Goal: Find specific page/section: Find specific page/section

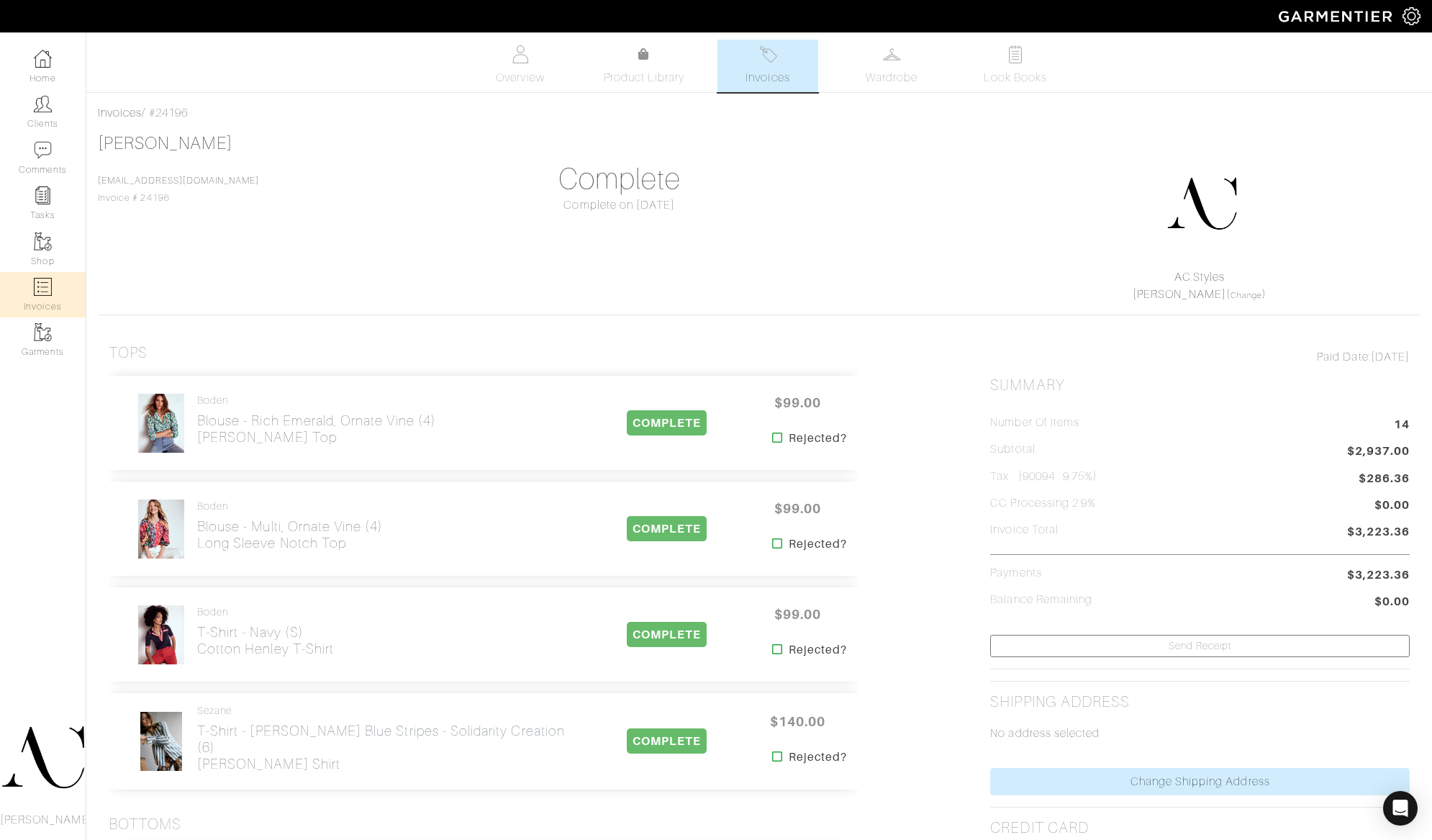
scroll to position [4027, 0]
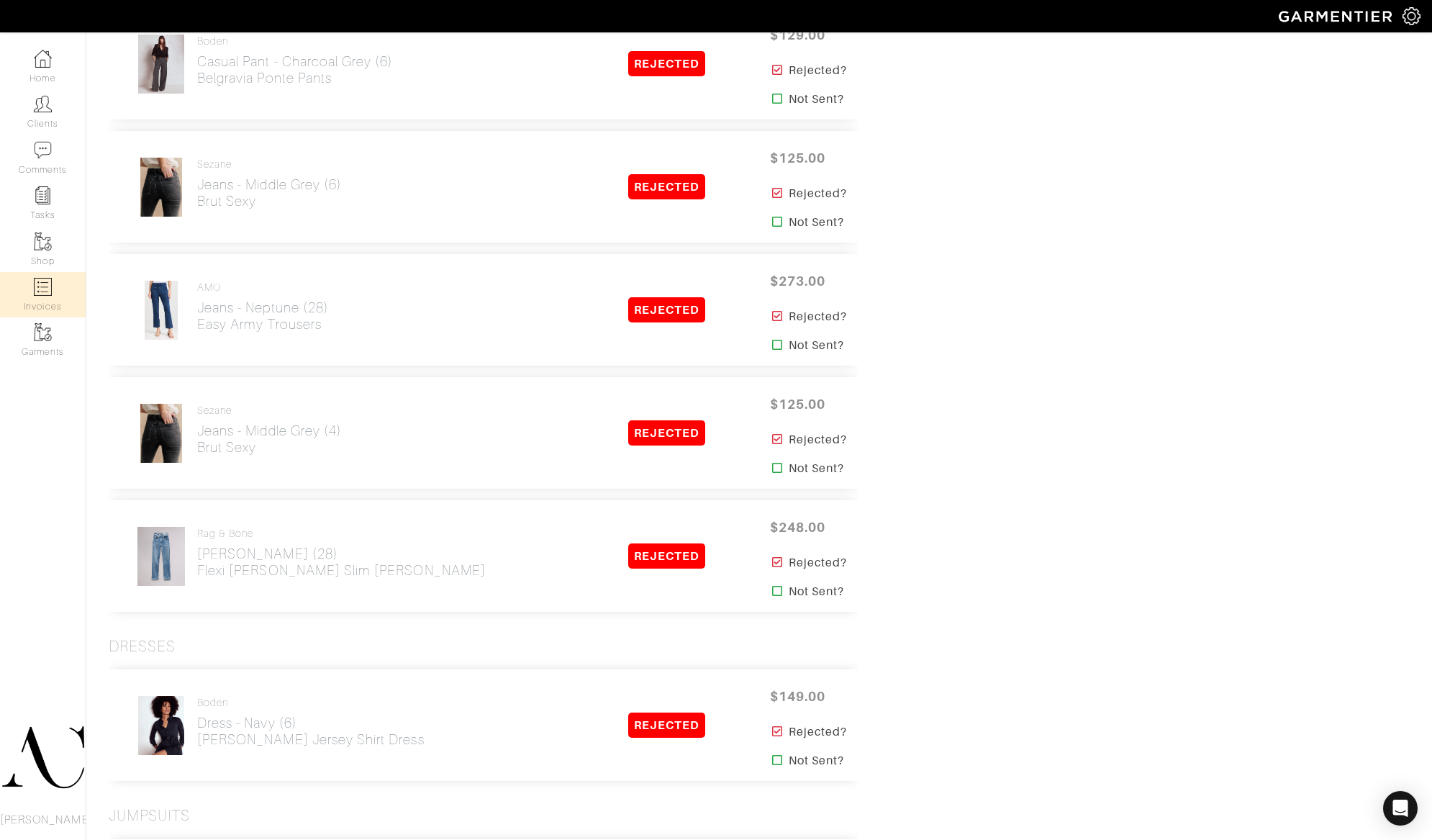
click at [42, 289] on img at bounding box center [43, 286] width 18 height 18
select select
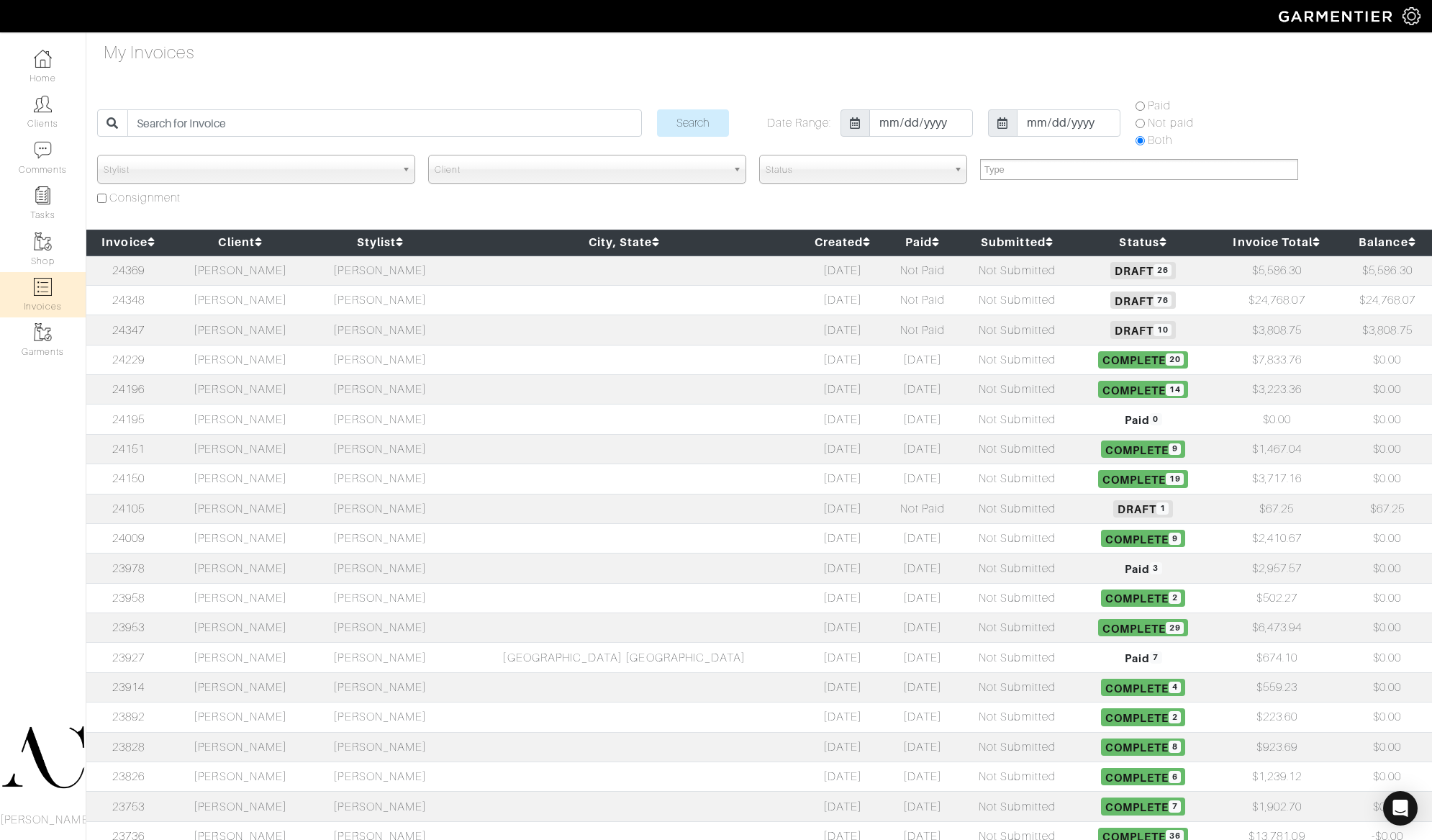
click at [265, 276] on td "[PERSON_NAME]" at bounding box center [240, 271] width 139 height 31
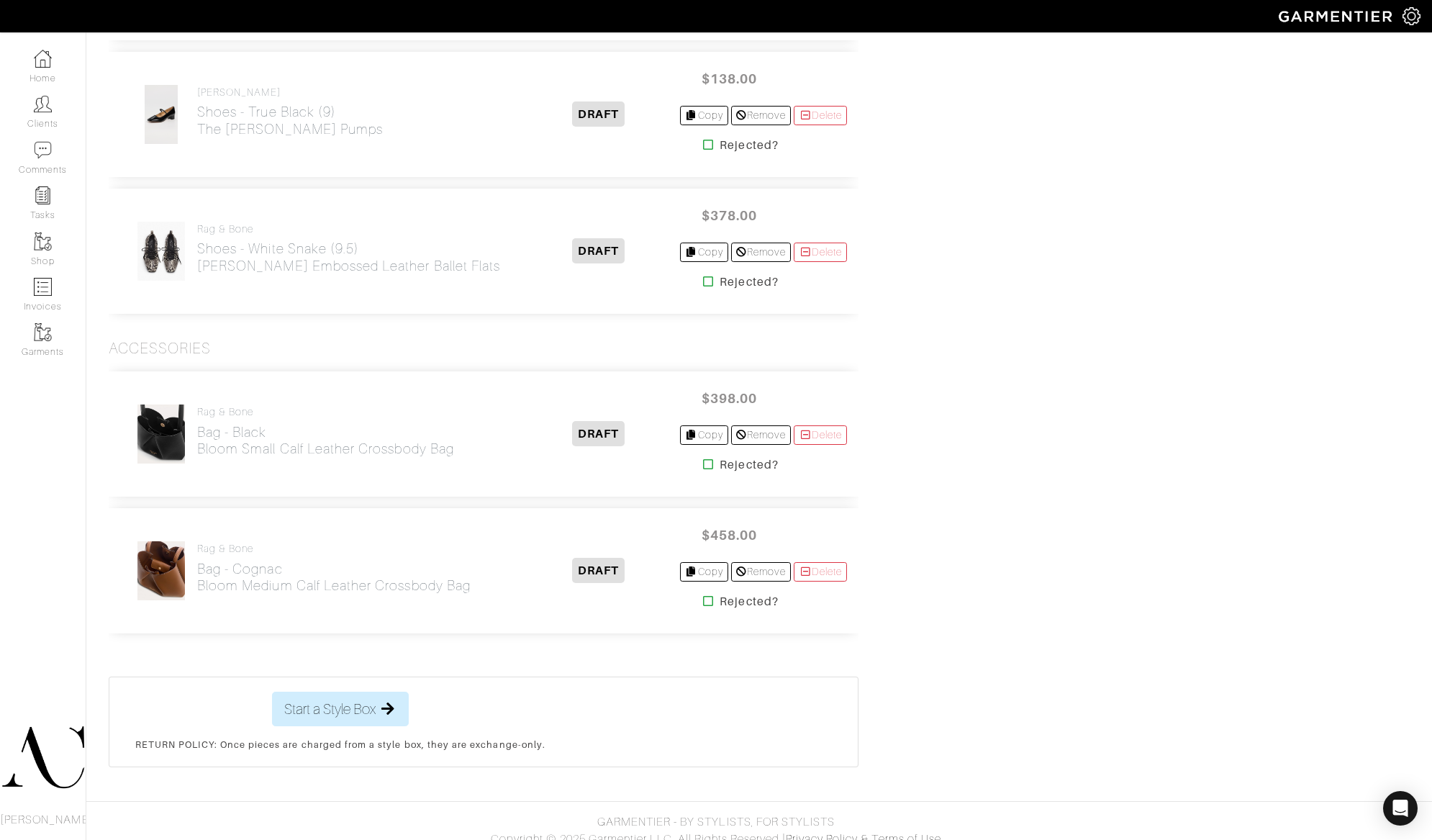
scroll to position [3604, 0]
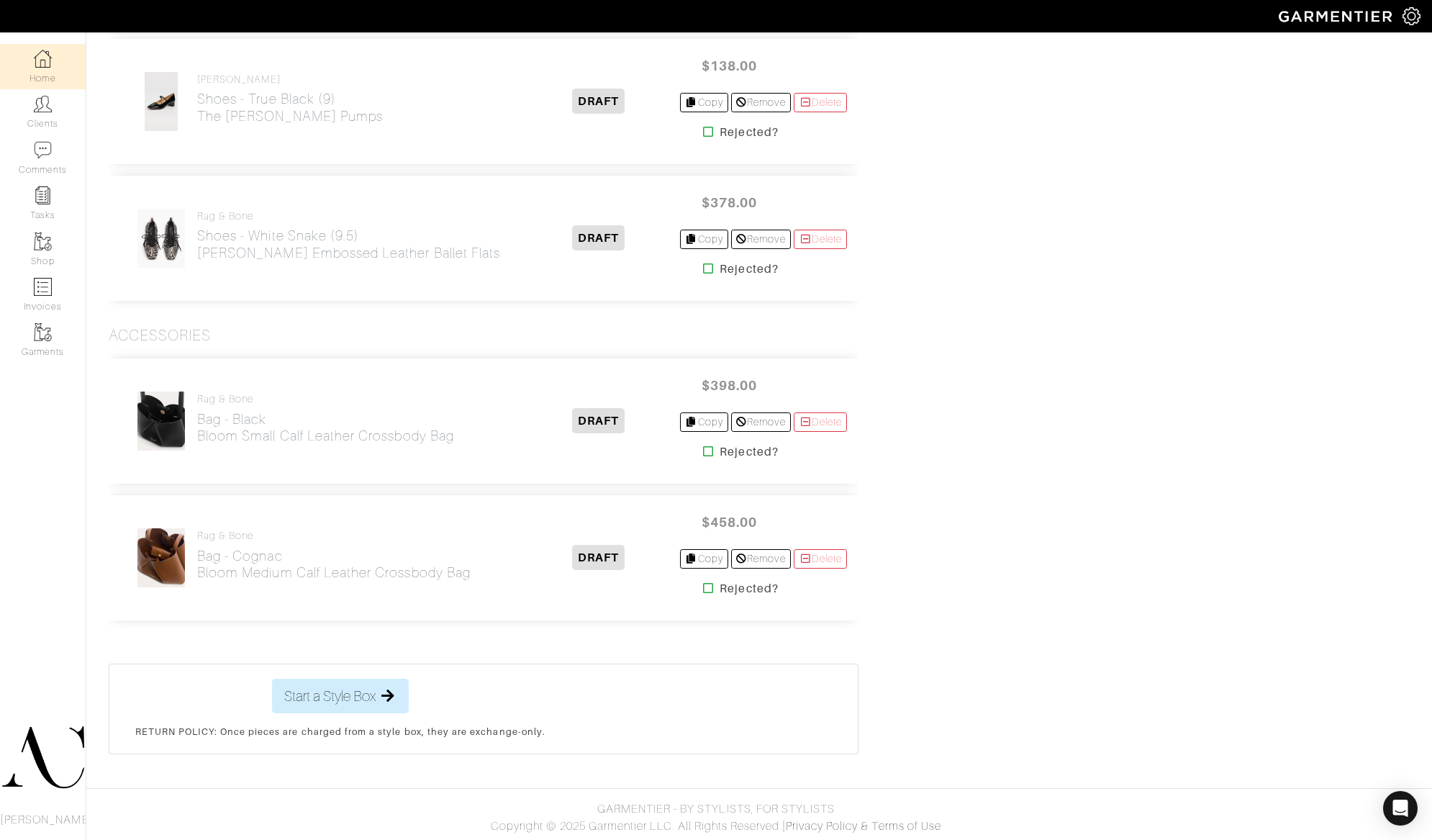
click at [37, 73] on link "Home" at bounding box center [43, 67] width 86 height 46
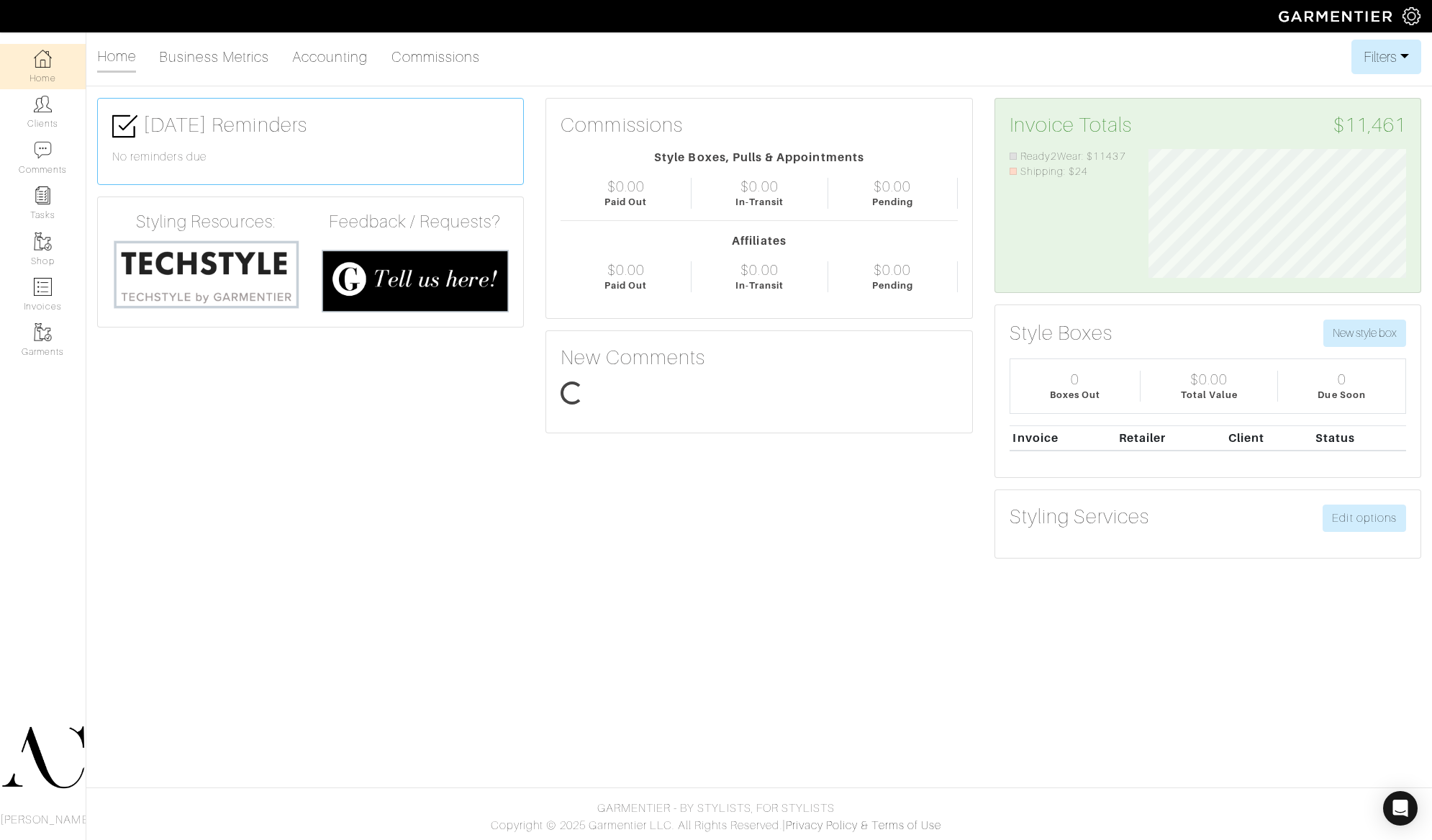
scroll to position [129, 279]
